Goal: Transaction & Acquisition: Purchase product/service

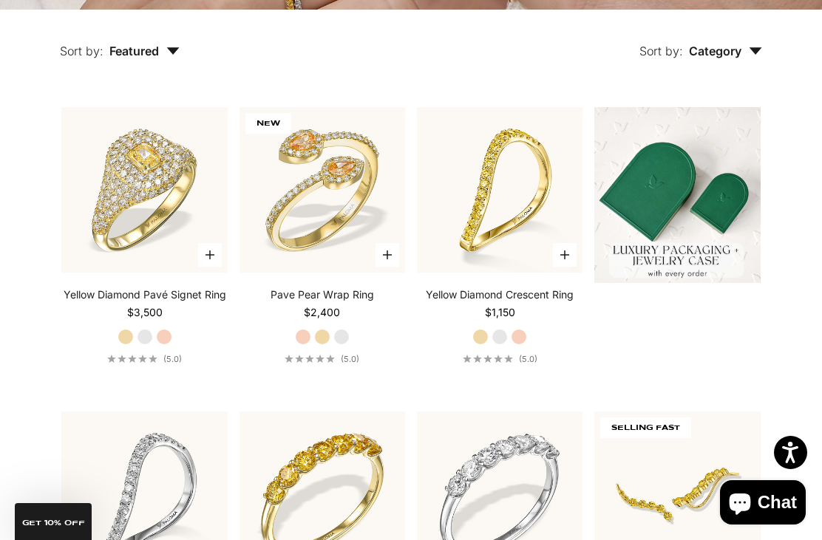
scroll to position [340, 0]
click at [132, 172] on video "#YellowGold\a#WhiteGold\a#RoseGold" at bounding box center [144, 191] width 183 height 183
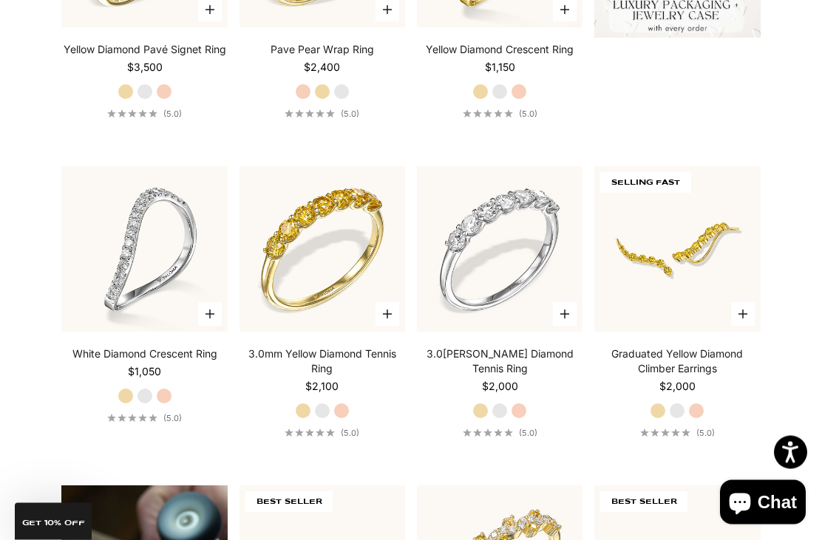
scroll to position [599, 0]
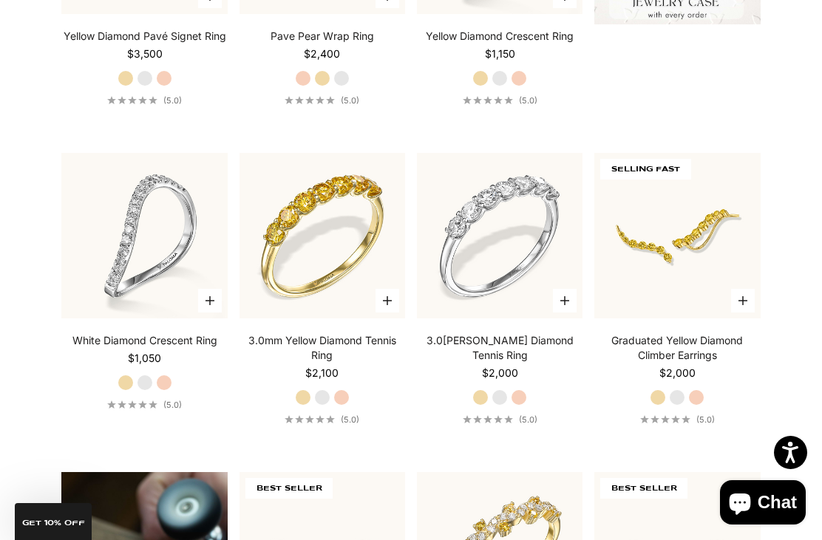
click at [305, 243] on img at bounding box center [322, 236] width 183 height 183
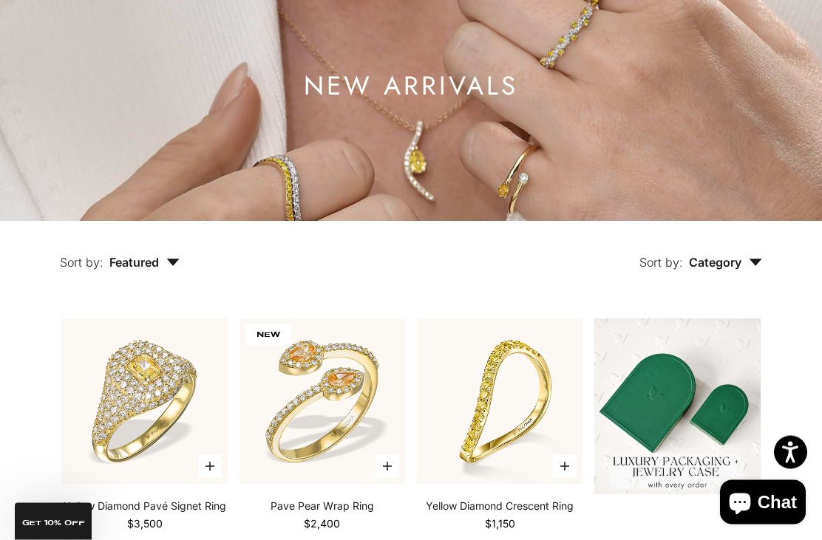
scroll to position [0, 0]
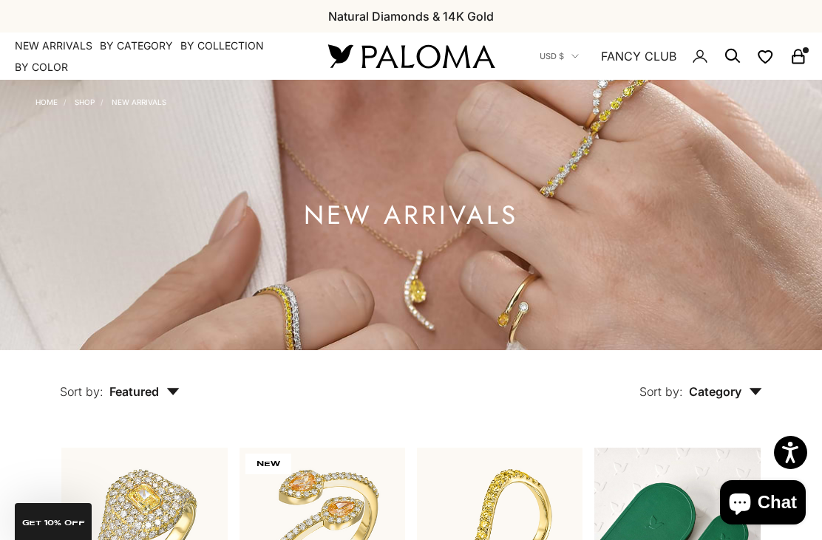
click at [41, 39] on link "NEW ARRIVALS" at bounding box center [54, 45] width 78 height 15
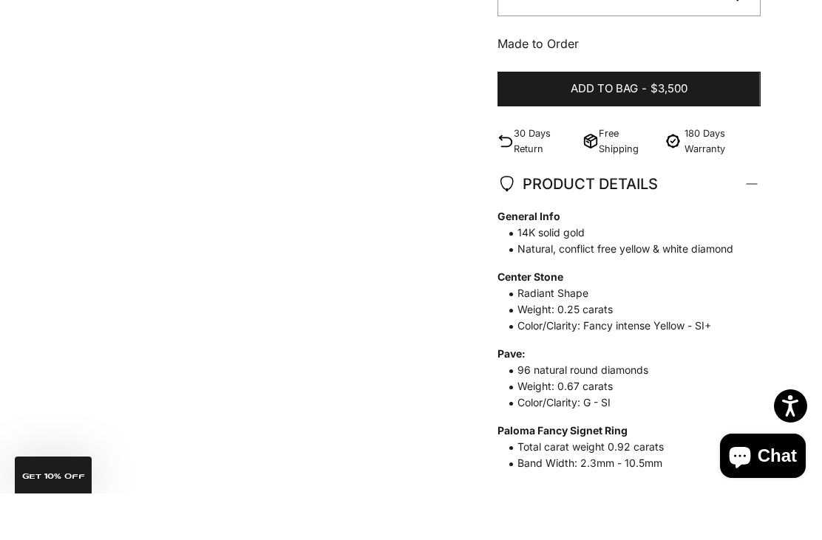
scroll to position [534, 0]
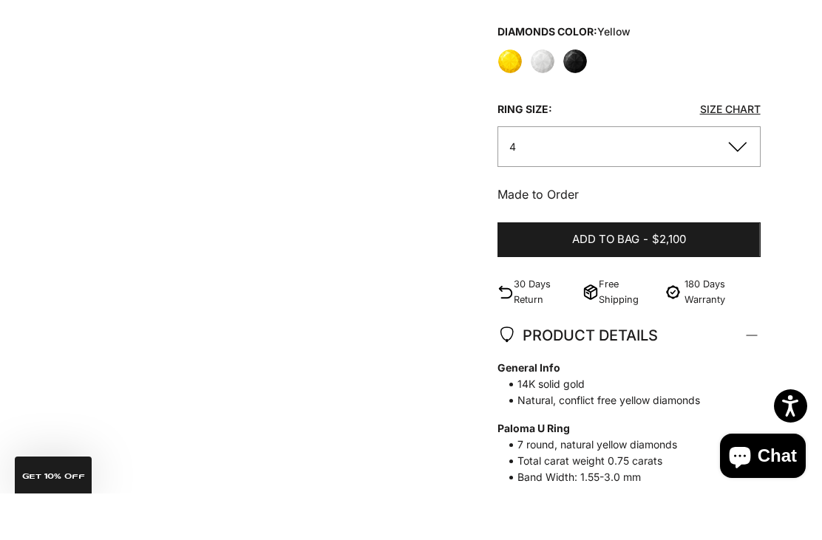
scroll to position [572, 0]
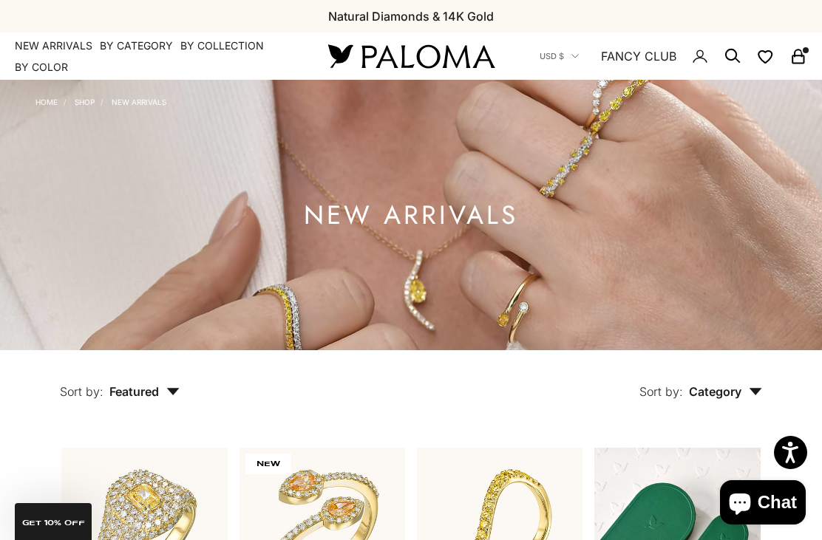
click at [124, 38] on summary "By Category" at bounding box center [136, 45] width 73 height 15
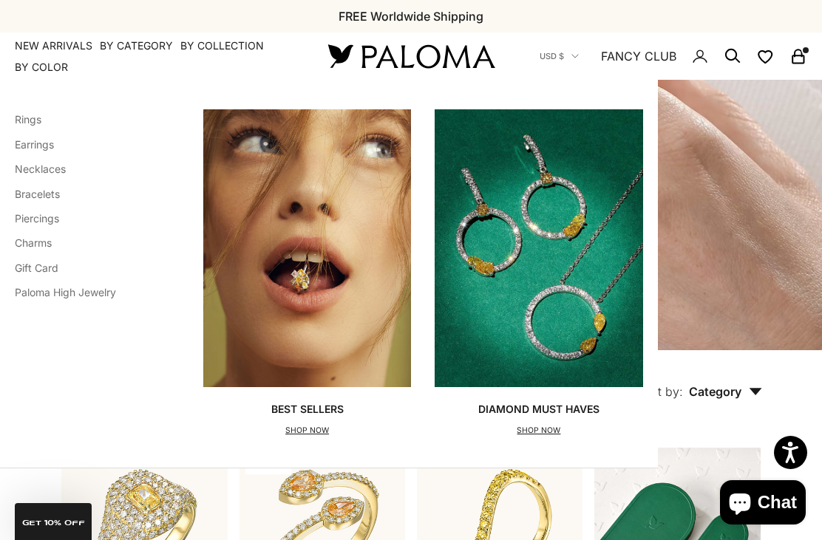
click at [30, 140] on link "Earrings" at bounding box center [34, 144] width 39 height 13
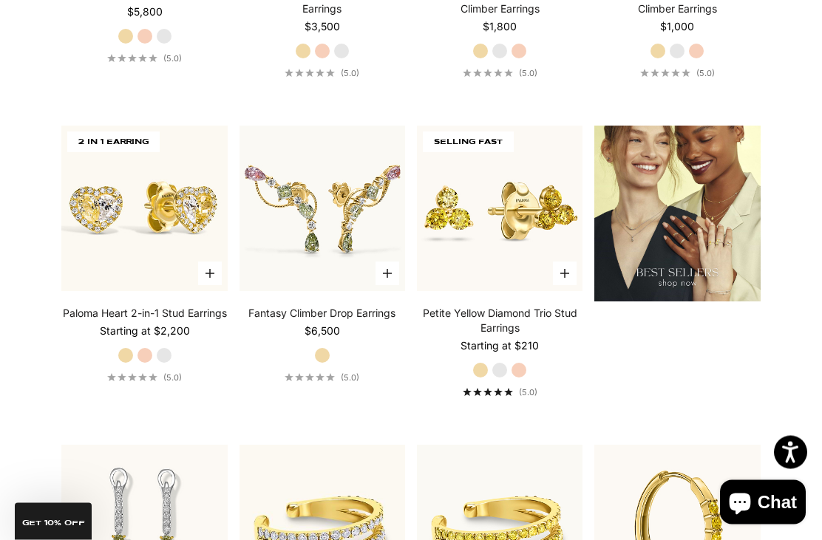
scroll to position [1601, 0]
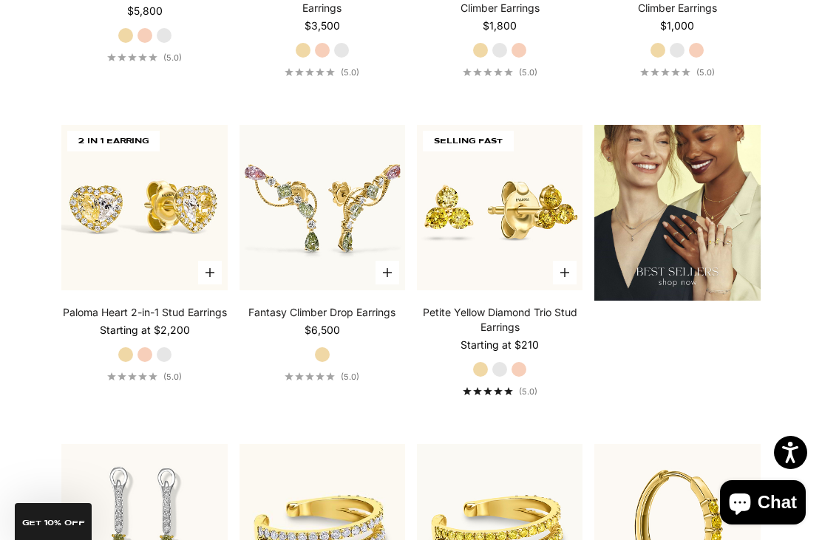
click at [204, 284] on button "Choose options" at bounding box center [210, 273] width 24 height 24
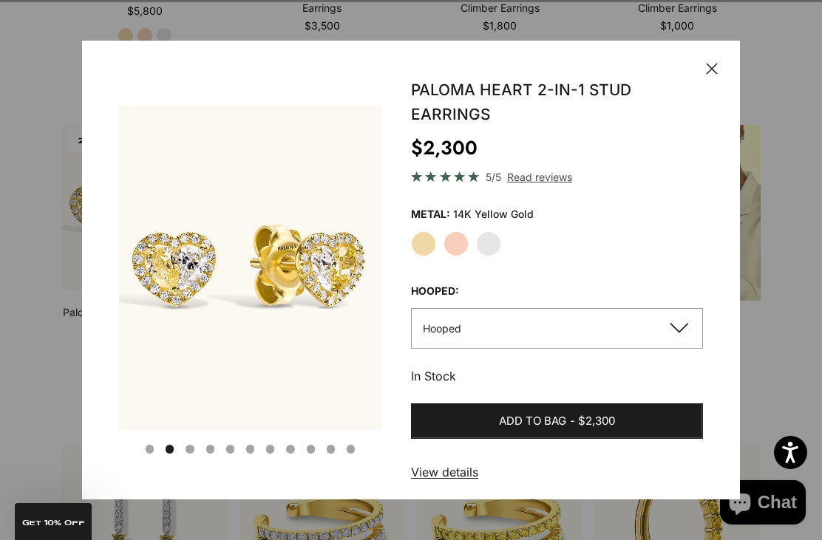
scroll to position [0, 280]
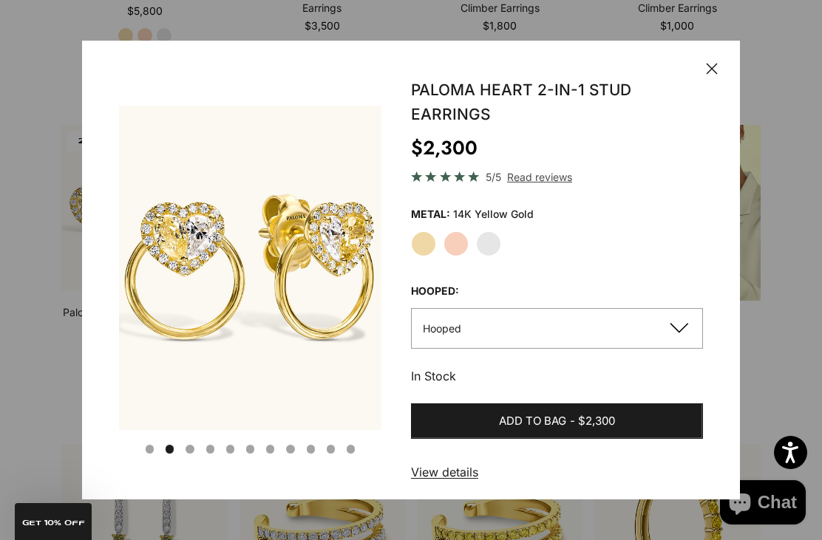
click at [497, 256] on label "White Gold" at bounding box center [488, 243] width 25 height 25
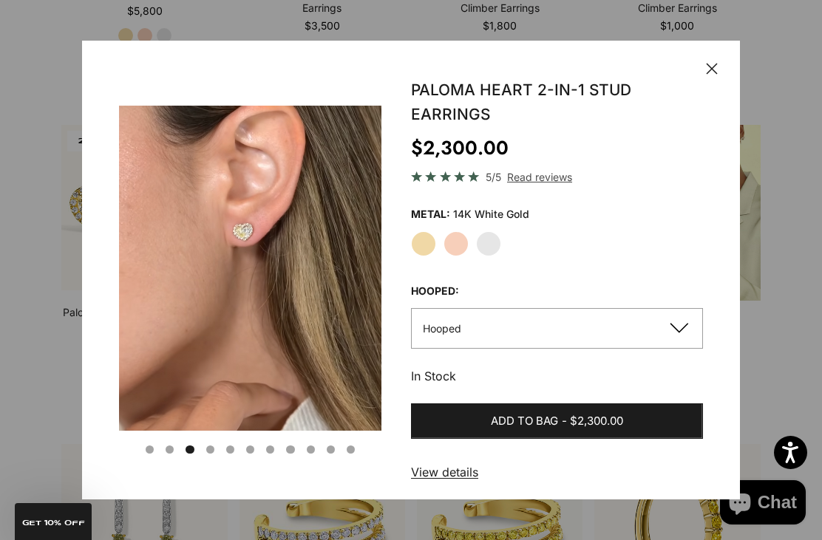
scroll to position [0, 561]
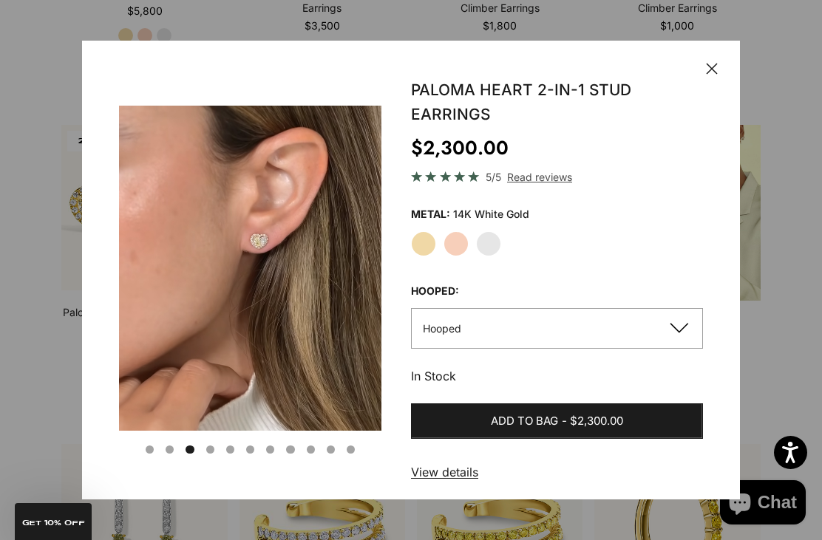
click at [166, 164] on video "#YellowGold\a#RoseGold\a#WhiteGold" at bounding box center [250, 268] width 262 height 325
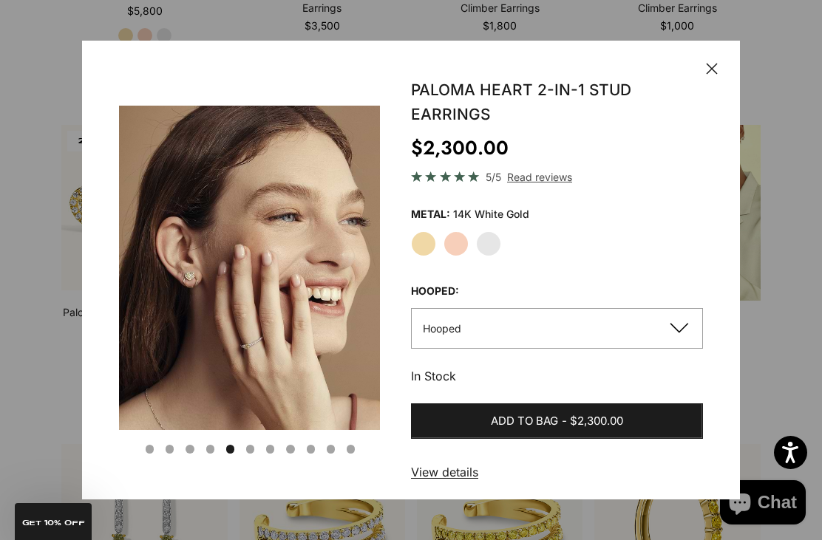
scroll to position [0, 1121]
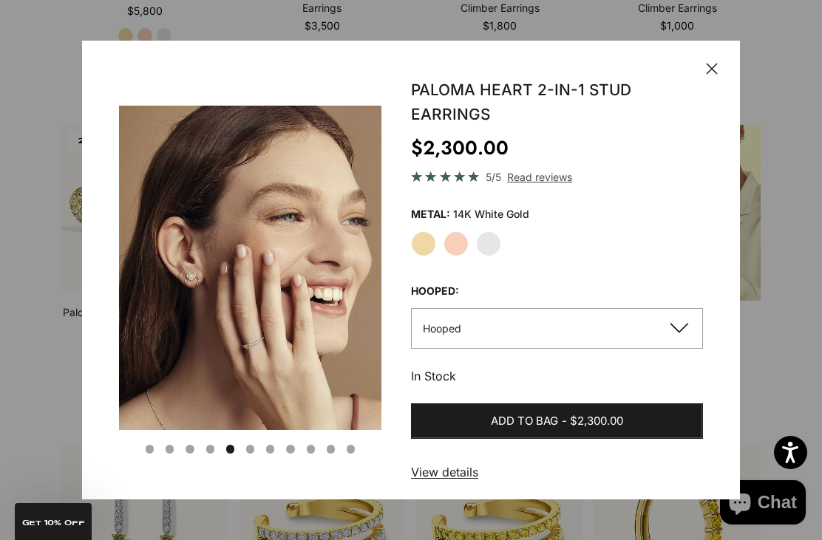
click at [674, 344] on button "Hooped" at bounding box center [557, 328] width 292 height 41
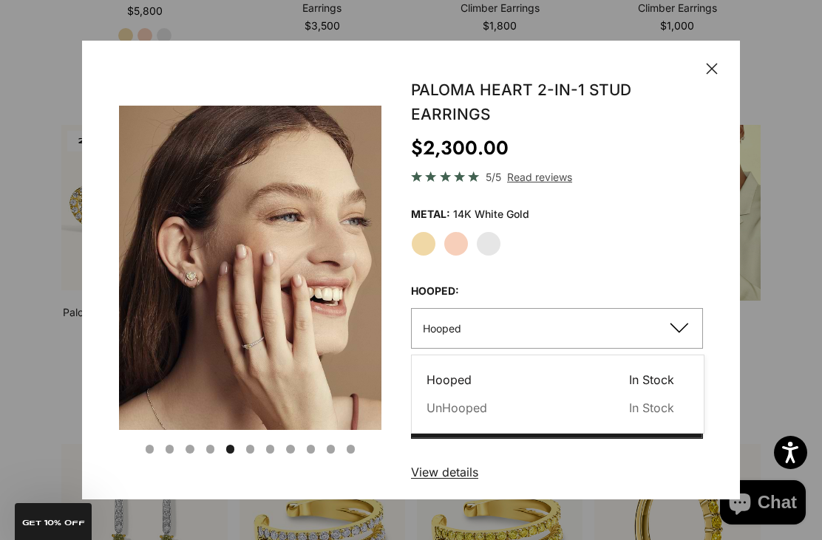
click at [650, 417] on span "In Stock" at bounding box center [651, 407] width 45 height 19
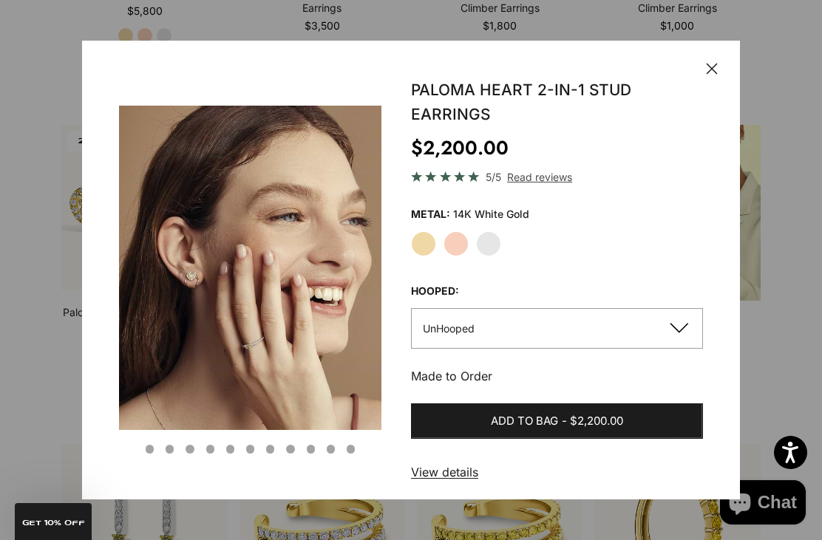
click at [490, 256] on label "White Gold" at bounding box center [488, 243] width 25 height 25
click at [661, 423] on button "Add to bag - $2,200.00" at bounding box center [557, 420] width 292 height 35
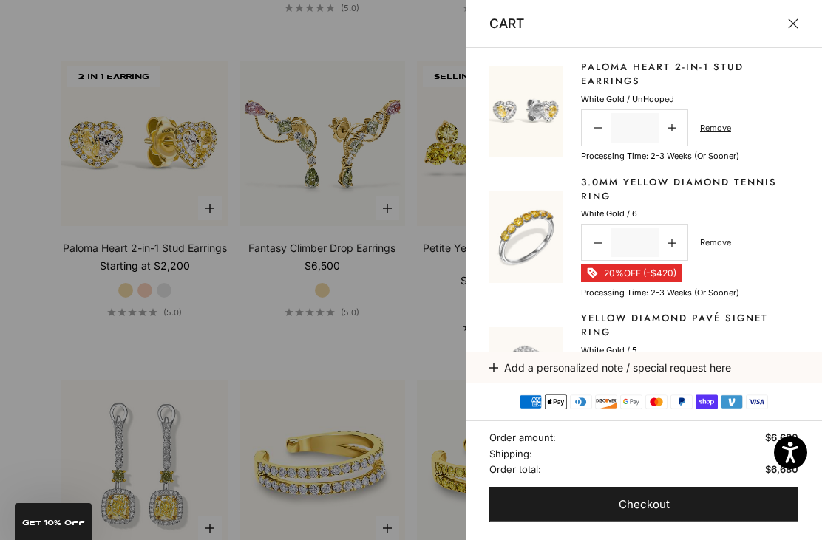
scroll to position [0, 0]
click at [790, 26] on button "Close" at bounding box center [793, 23] width 10 height 10
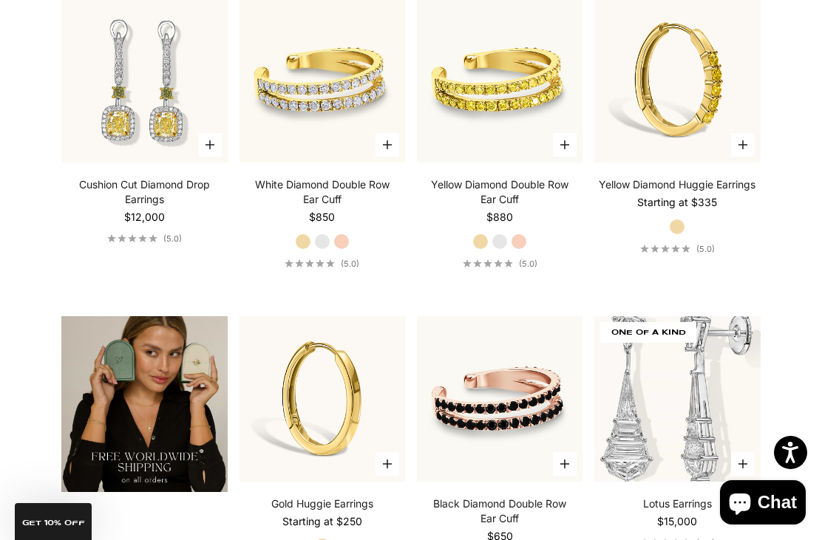
scroll to position [1808, 0]
